Goal: Navigation & Orientation: Find specific page/section

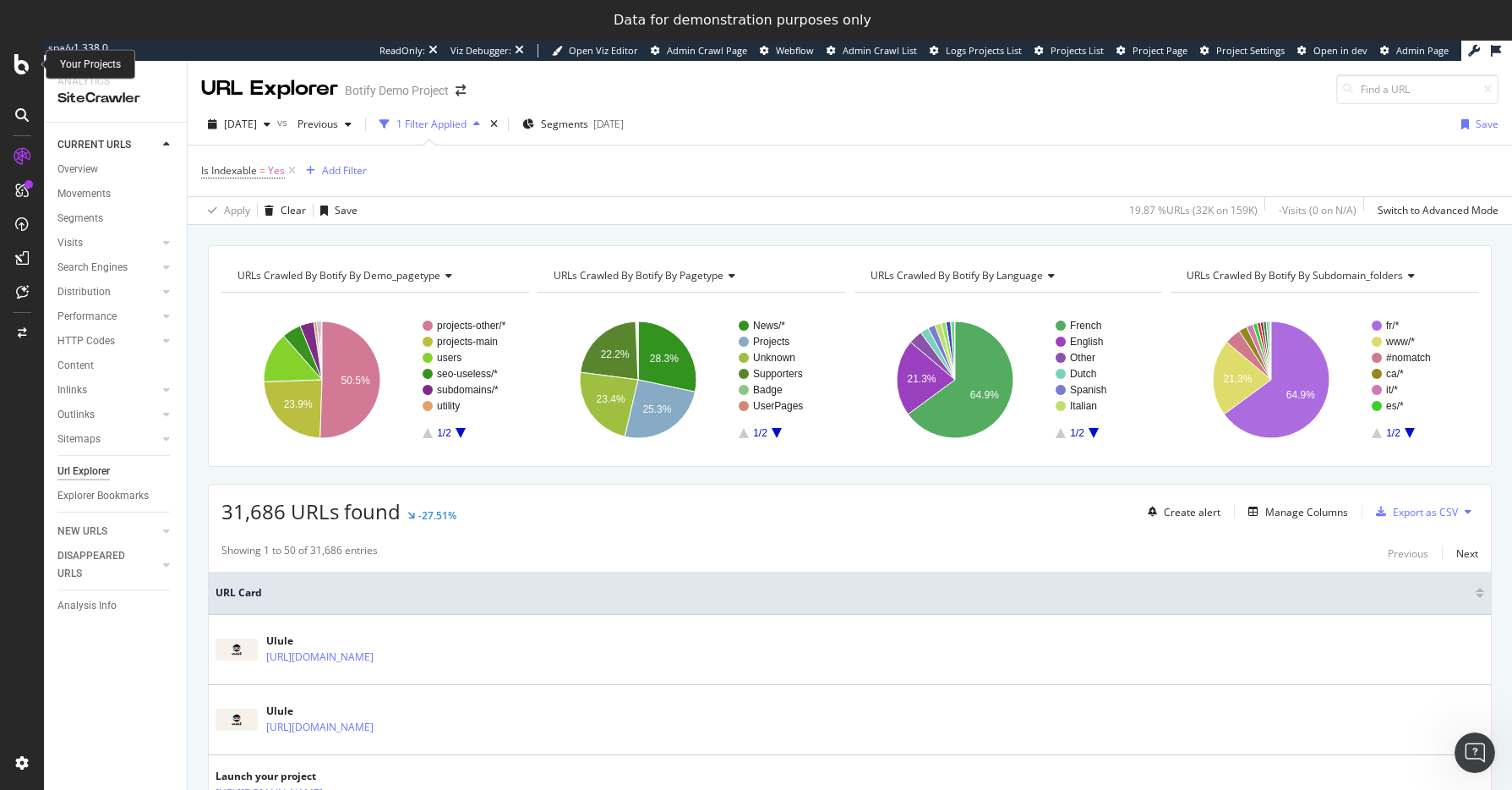
click at [23, 66] on icon at bounding box center [22, 65] width 16 height 21
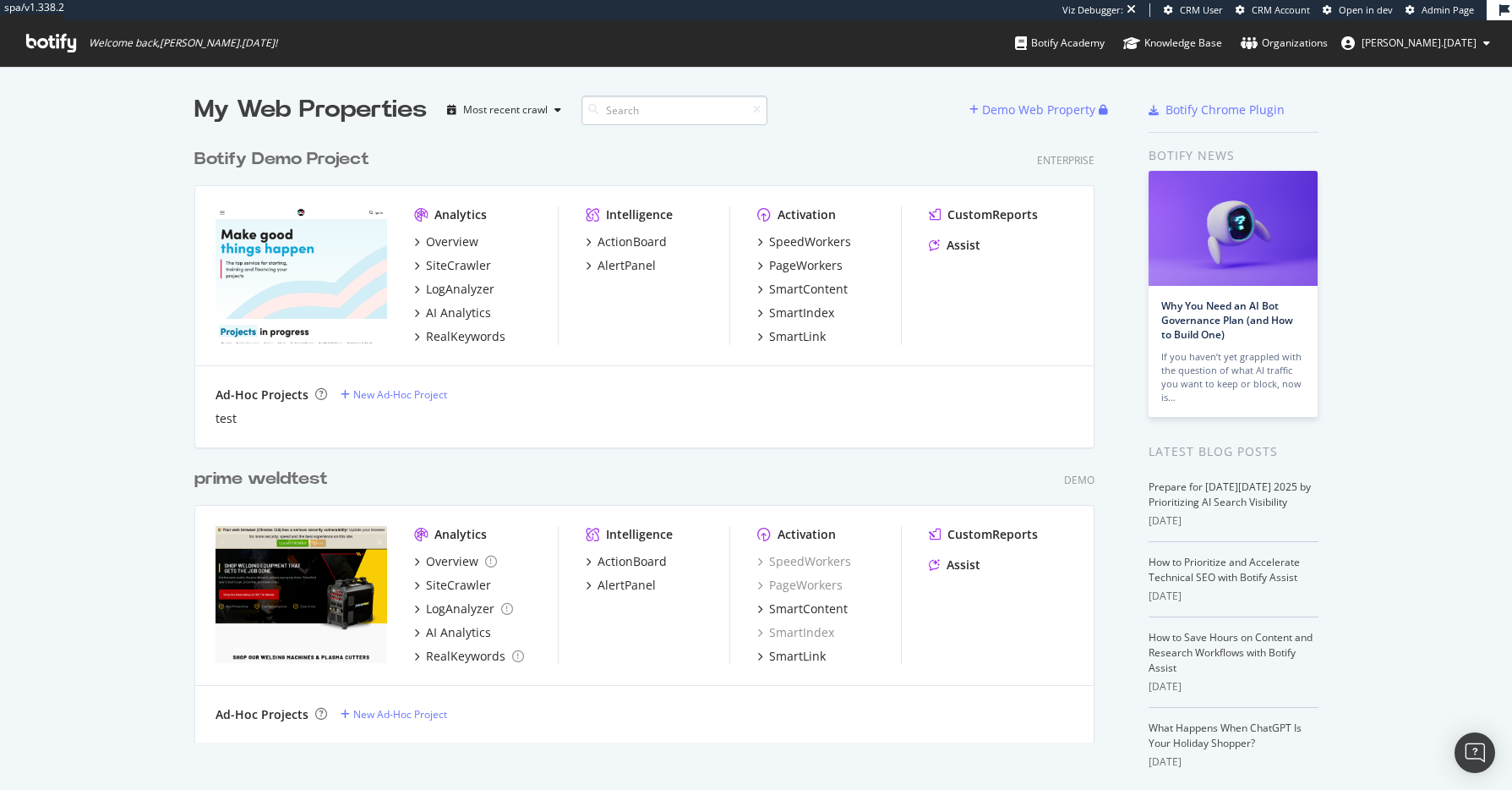
click at [690, 114] on input at bounding box center [675, 110] width 186 height 29
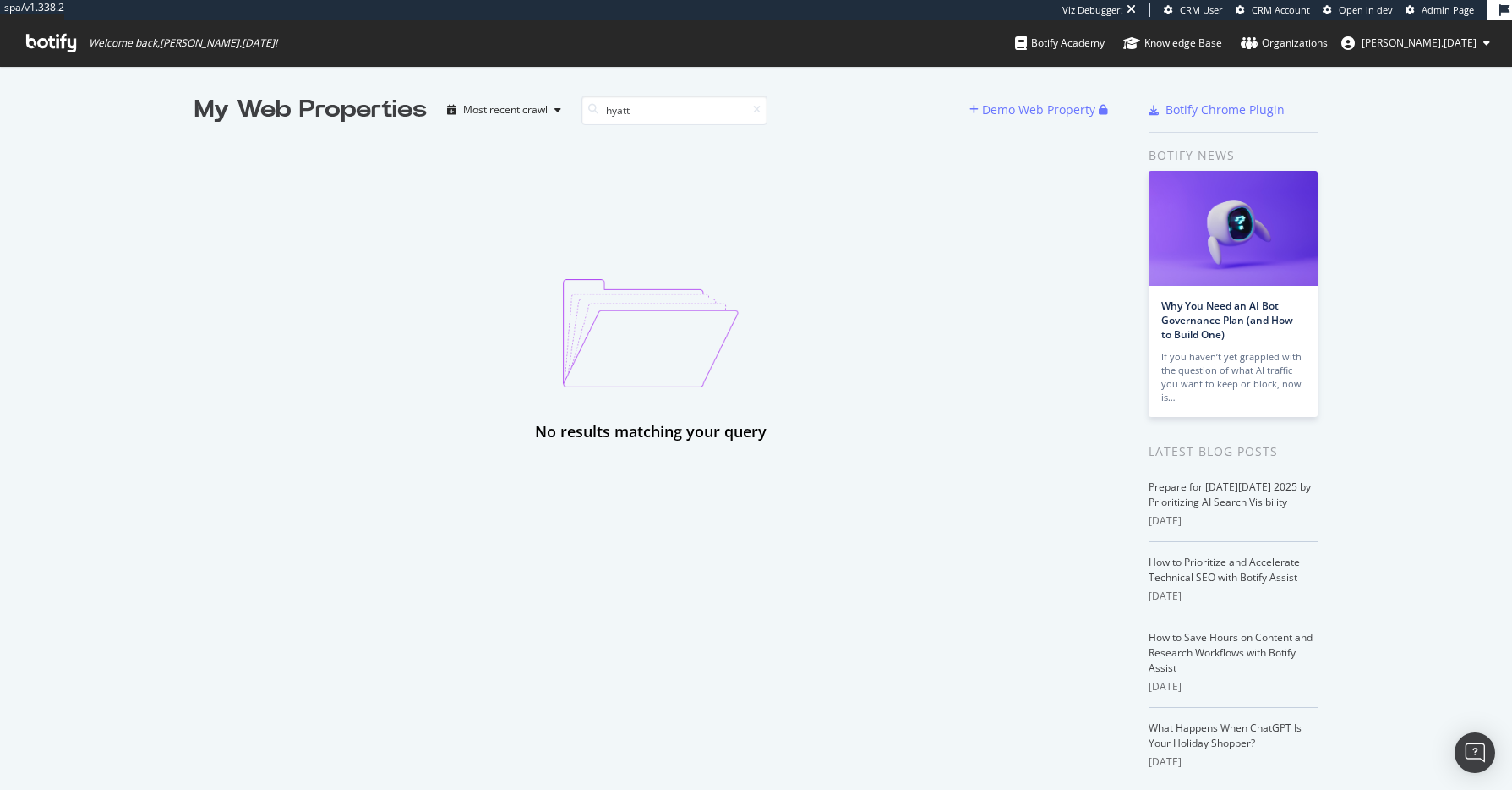
type input "hyatt"
click at [866, 194] on div "No results matching your query" at bounding box center [652, 285] width 914 height 317
click at [1403, 38] on span "alexander.ramadan" at bounding box center [1419, 42] width 115 height 15
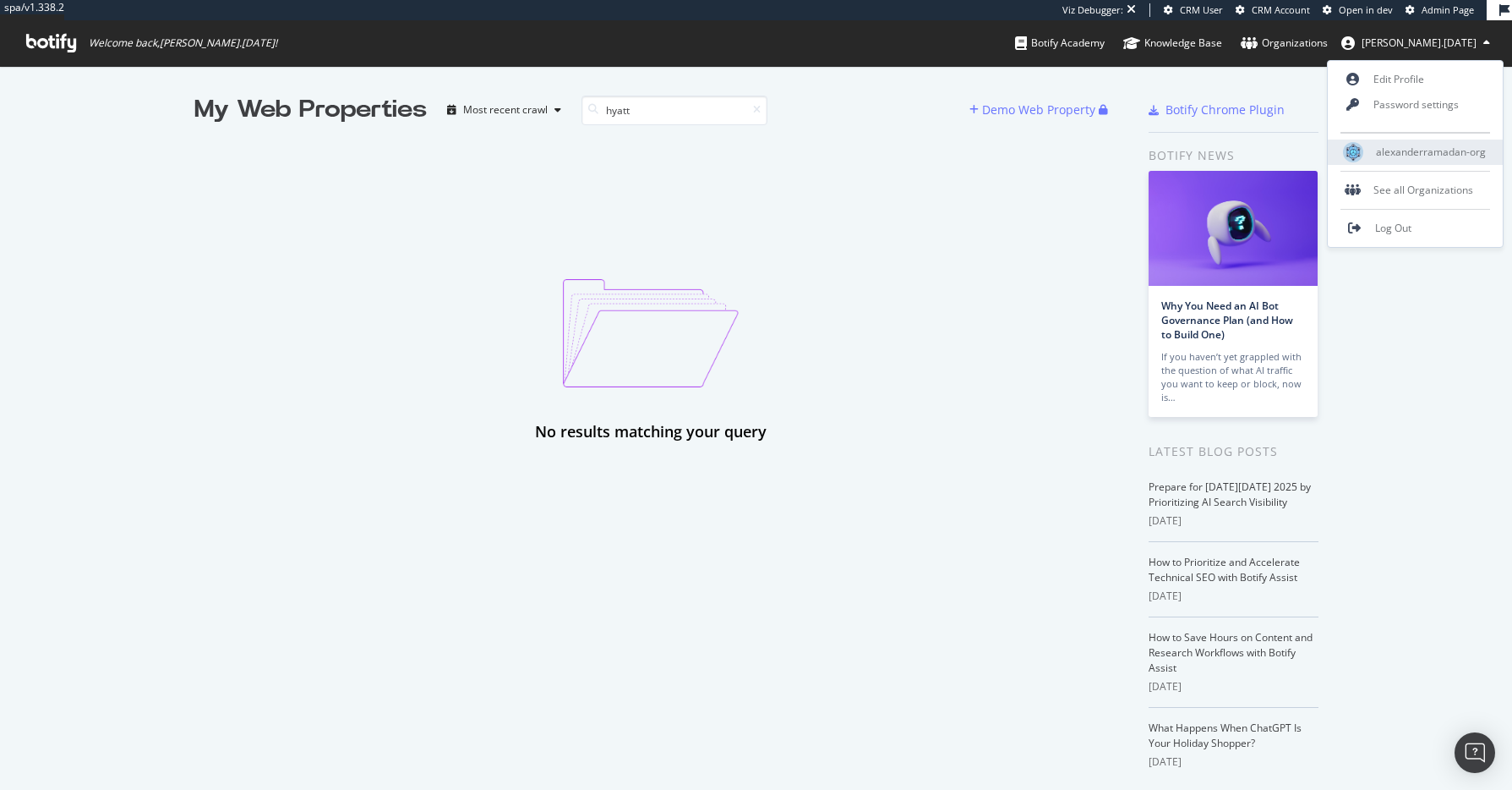
click at [1457, 152] on span "alexanderramadan-org" at bounding box center [1430, 152] width 109 height 15
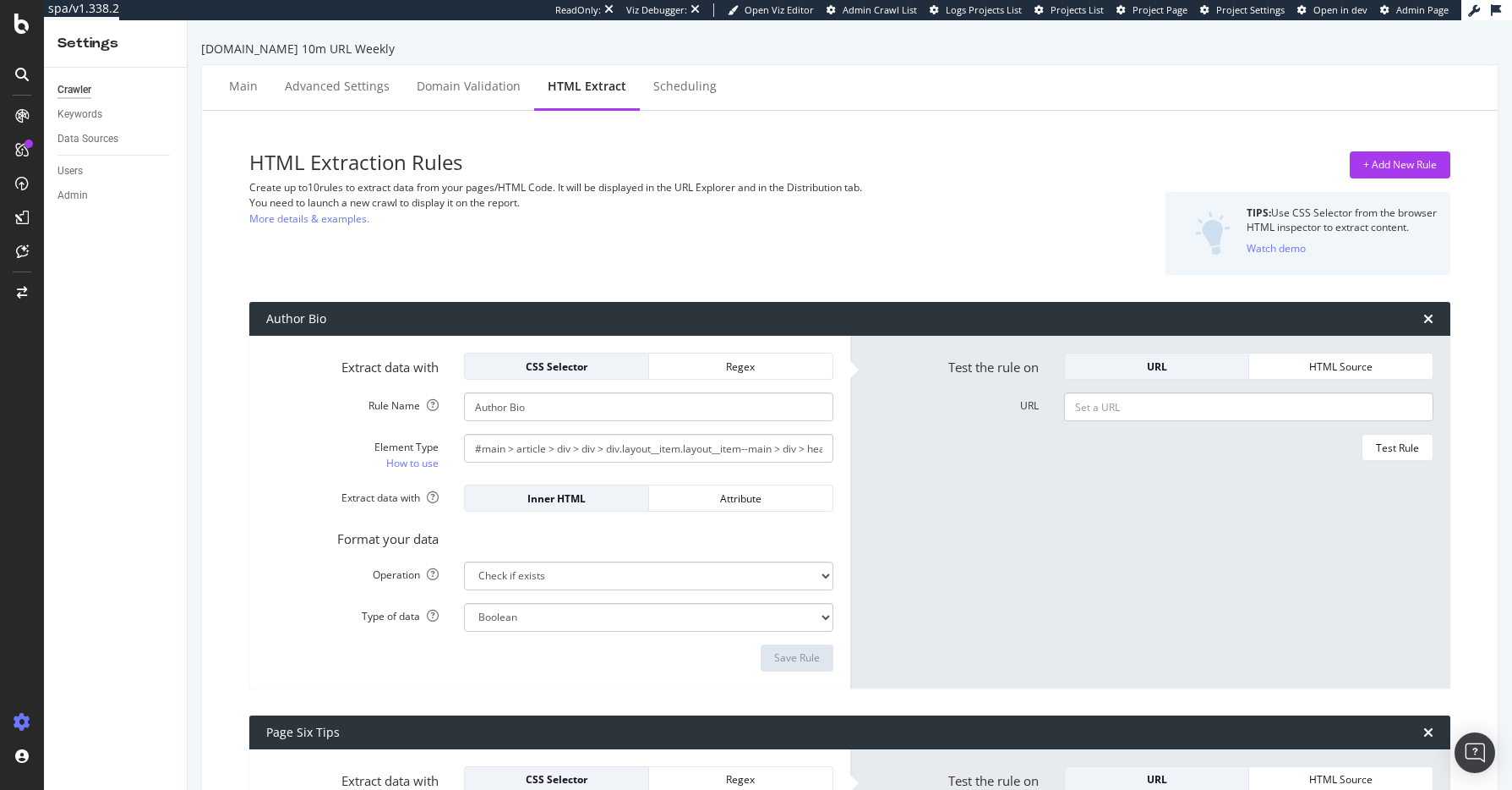
select select "exist"
click at [23, 31] on icon at bounding box center [22, 24] width 16 height 21
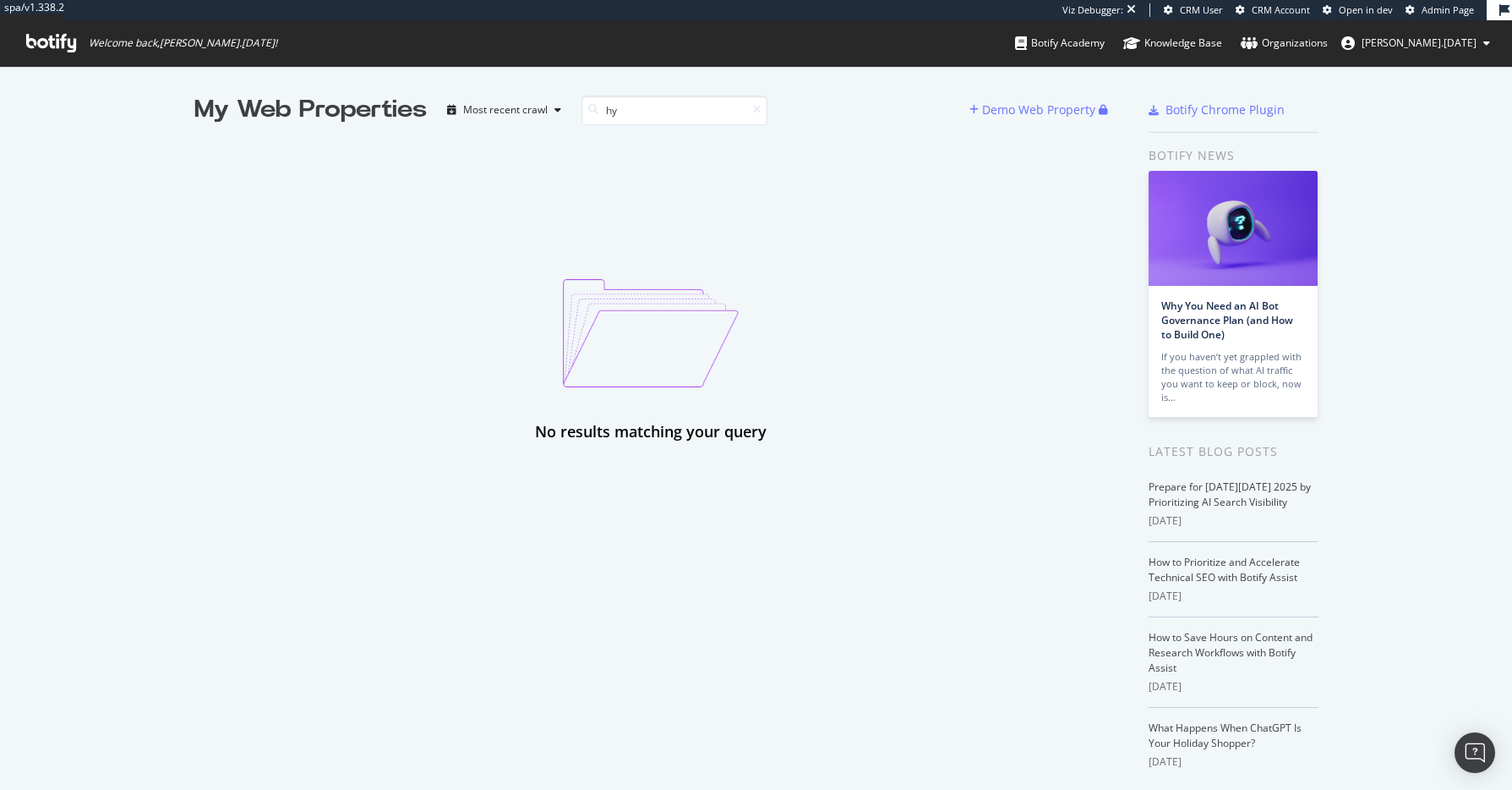
type input "h"
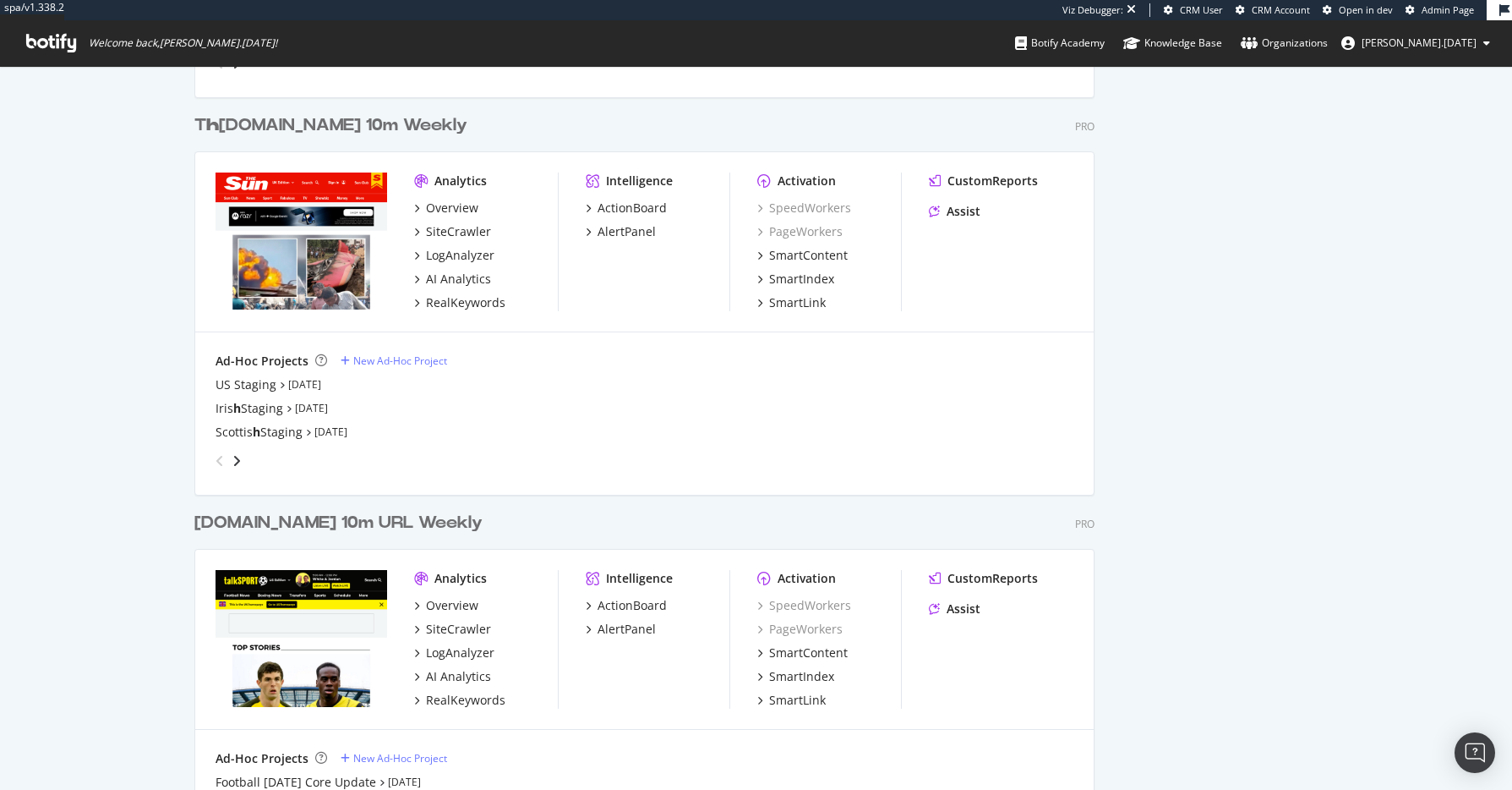
scroll to position [2477, 0]
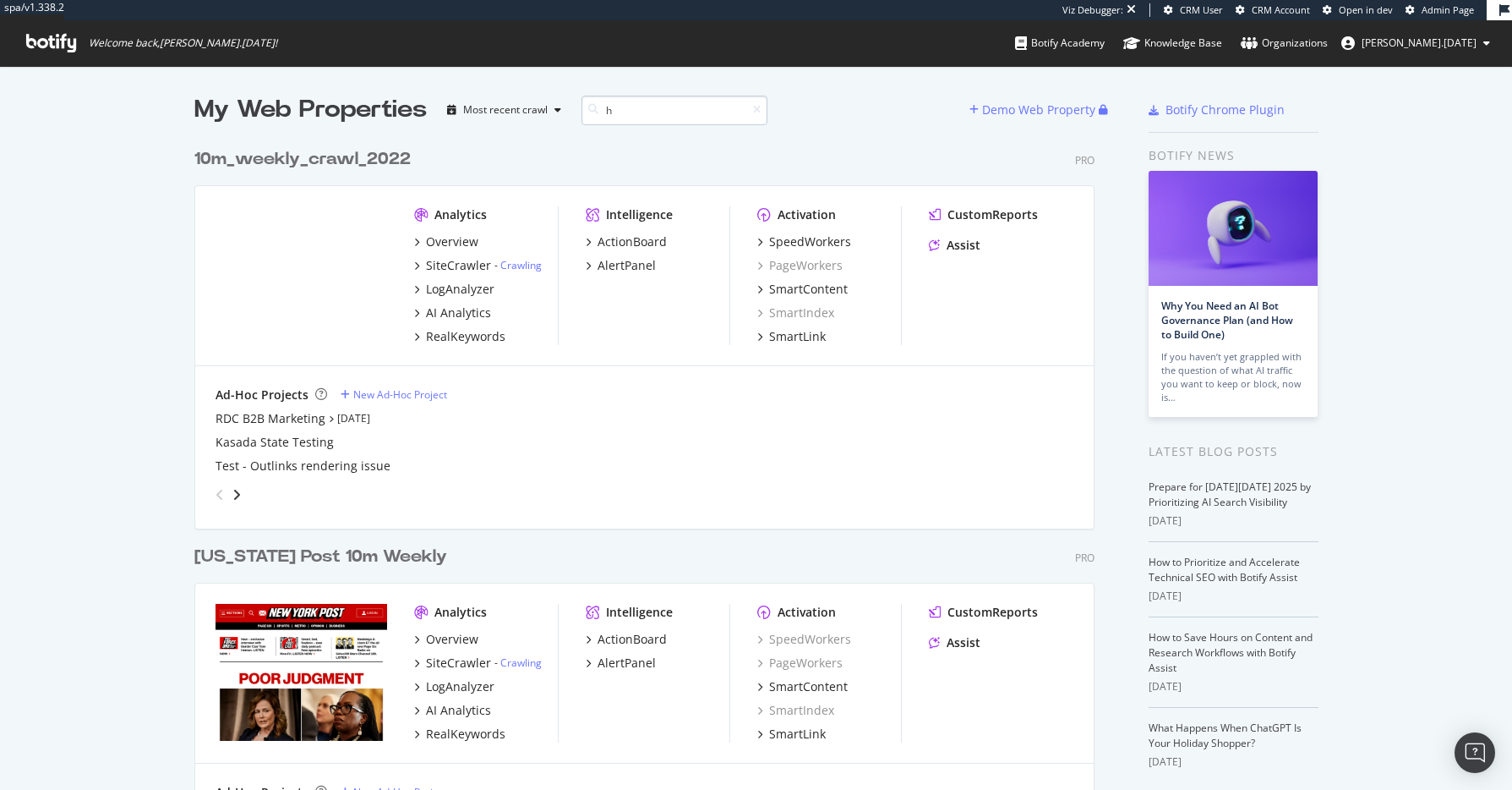
click at [683, 106] on input "h" at bounding box center [675, 110] width 186 height 29
click at [875, 110] on div "My Web Properties Most recent crawl" at bounding box center [582, 110] width 775 height 34
click at [53, 43] on icon at bounding box center [51, 43] width 50 height 19
click at [57, 45] on icon at bounding box center [51, 43] width 50 height 19
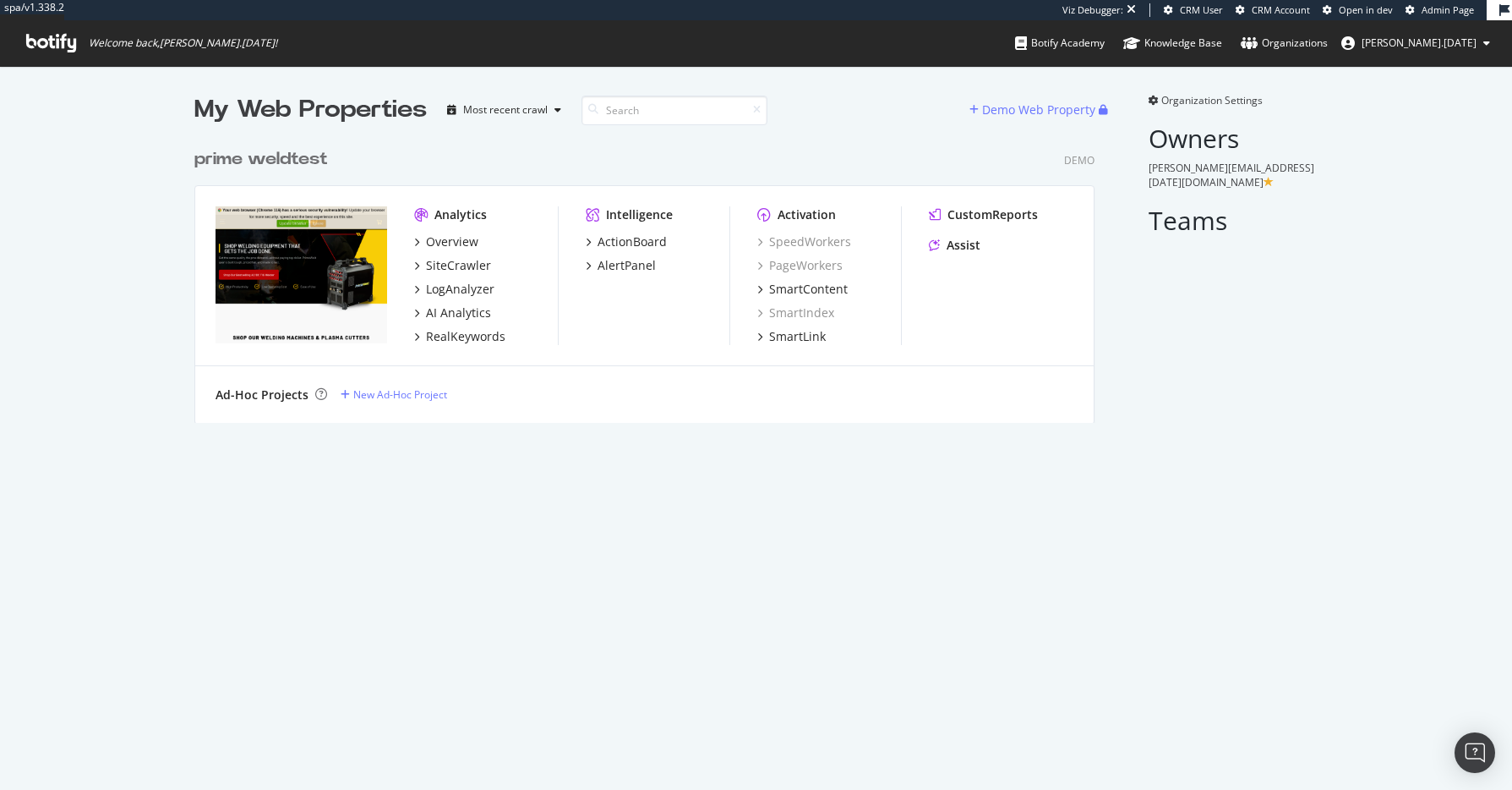
scroll to position [777, 1487]
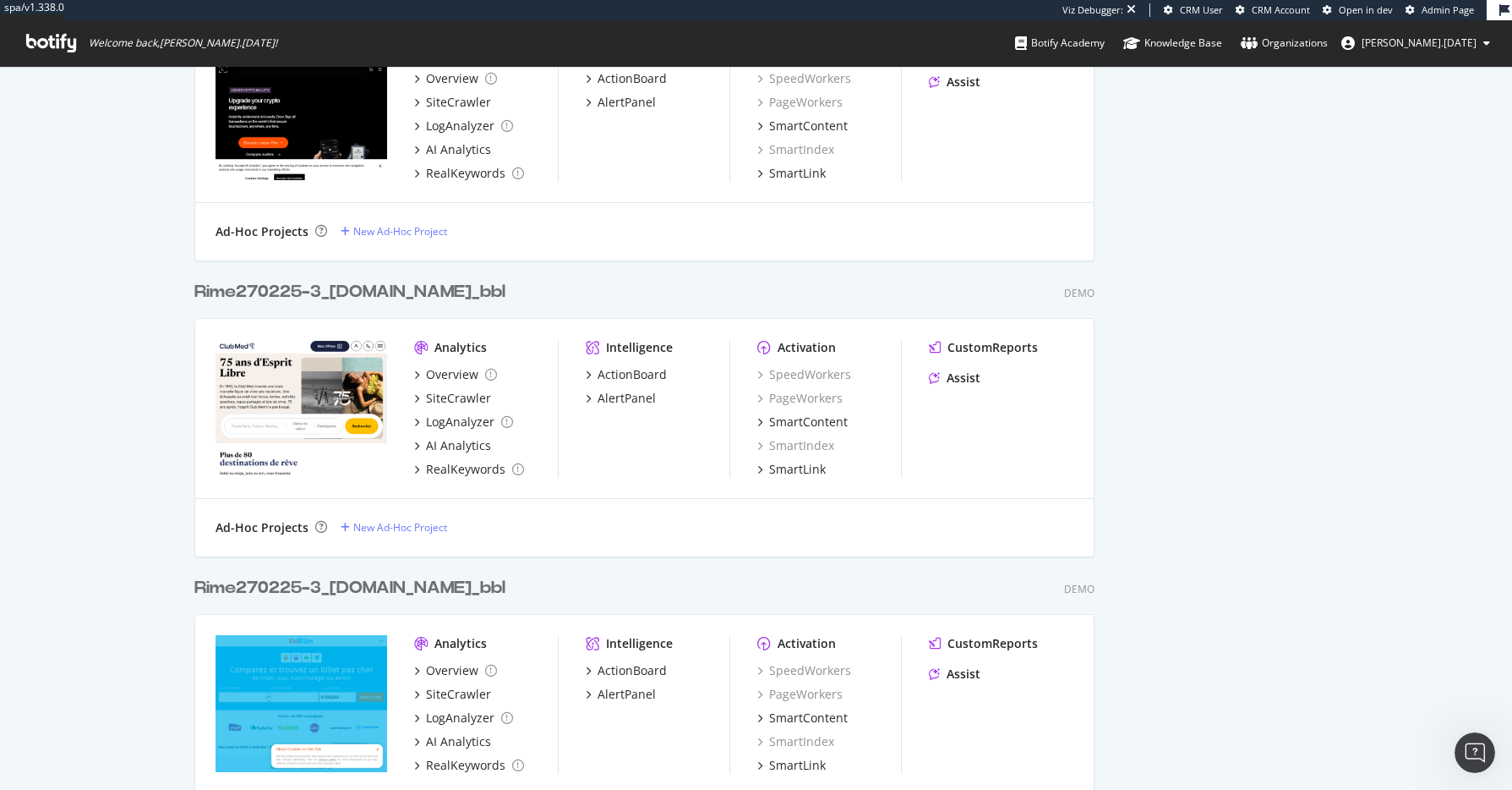
scroll to position [14, 14]
